Goal: Task Accomplishment & Management: Use online tool/utility

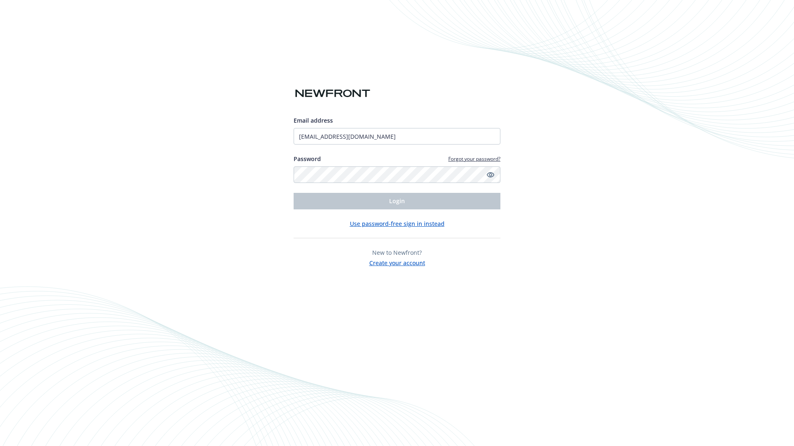
type input "[EMAIL_ADDRESS][DOMAIN_NAME]"
click at [397, 201] on span "Login" at bounding box center [397, 201] width 16 height 8
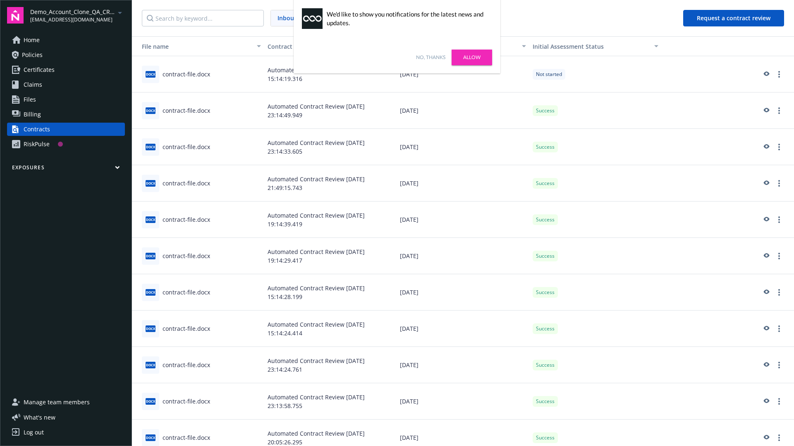
click at [430, 57] on link "No, thanks" at bounding box center [430, 57] width 29 height 7
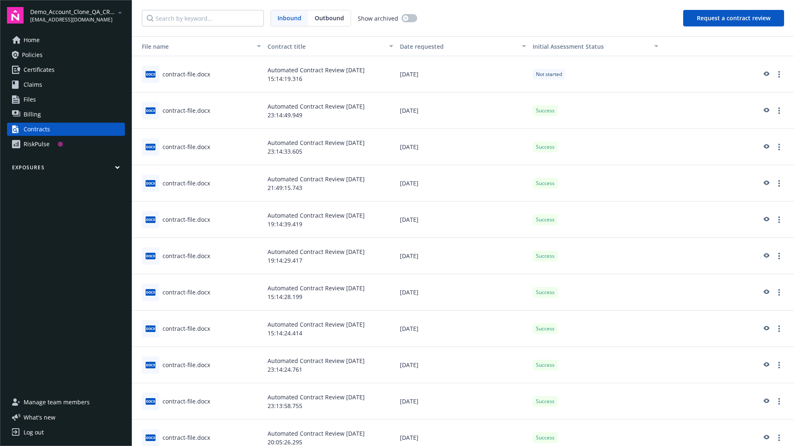
click at [734, 18] on button "Request a contract review" at bounding box center [733, 18] width 101 height 17
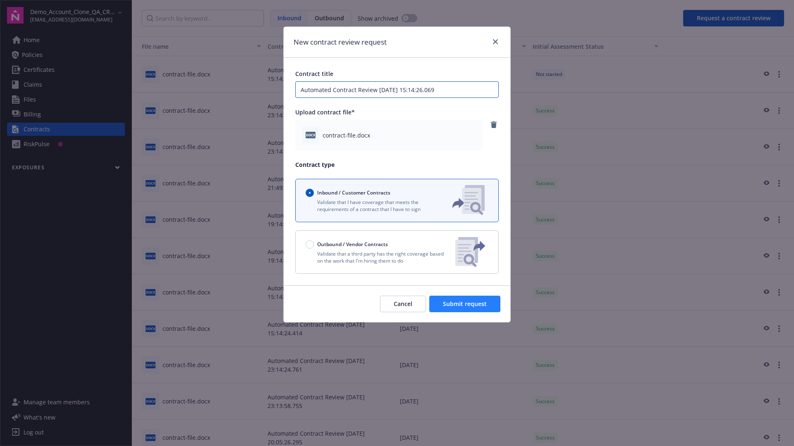
type input "Automated Contract Review [DATE] 15:14:26.069"
click at [465, 304] on span "Submit request" at bounding box center [465, 304] width 44 height 8
